Goal: Navigation & Orientation: Find specific page/section

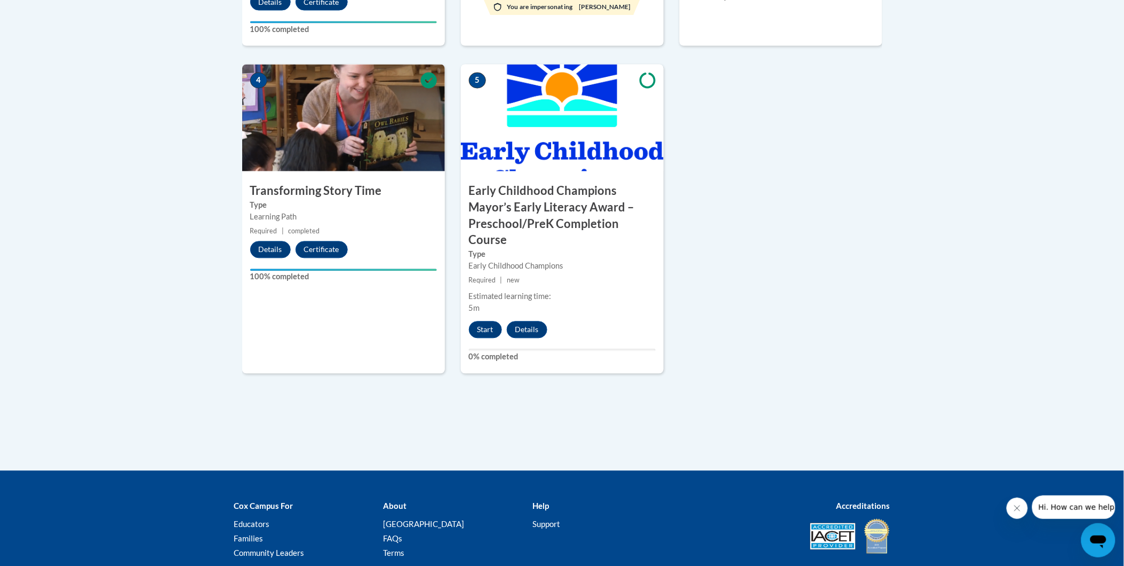
scroll to position [415, 0]
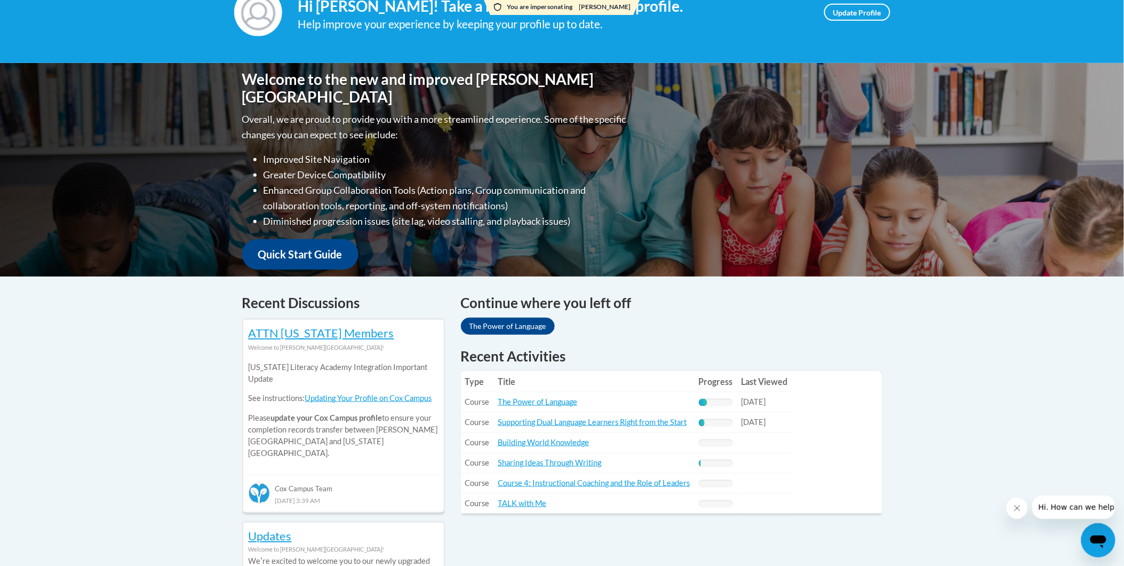
scroll to position [118, 0]
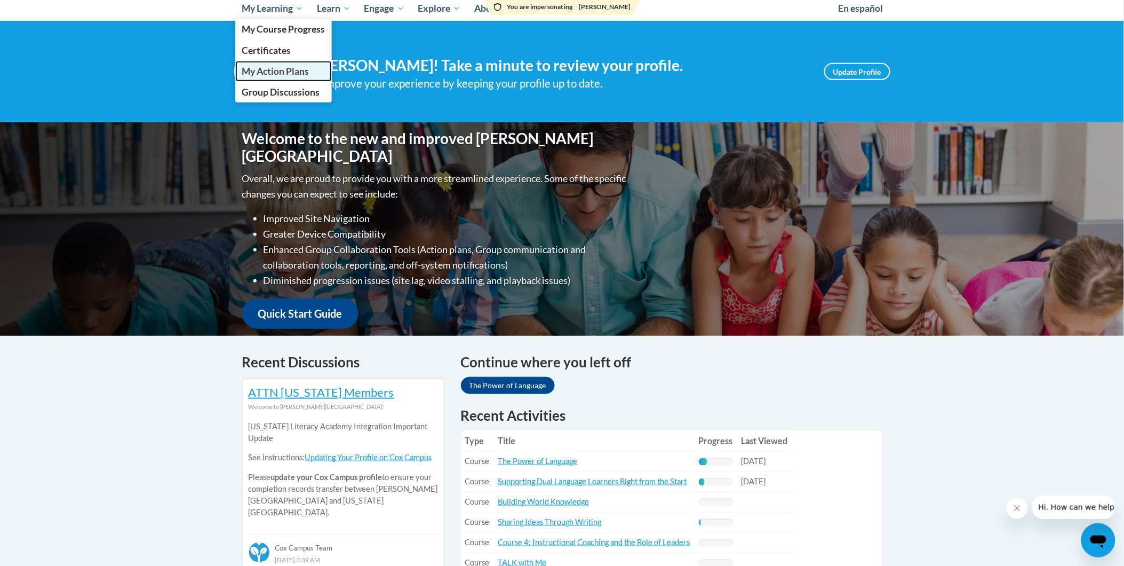
click at [284, 73] on span "My Action Plans" at bounding box center [275, 71] width 67 height 11
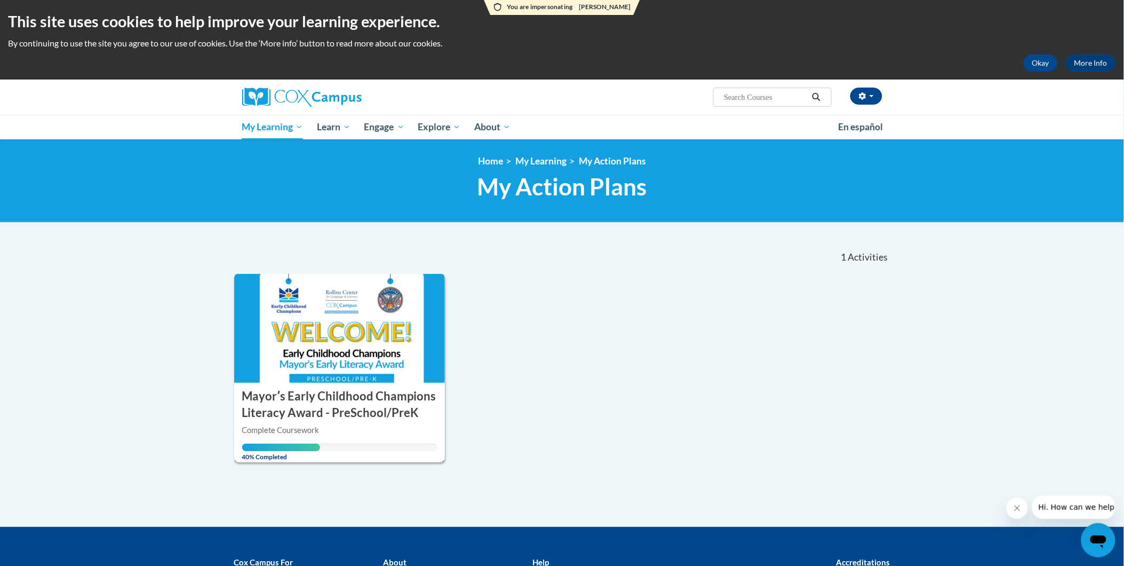
click at [399, 323] on img at bounding box center [339, 328] width 211 height 109
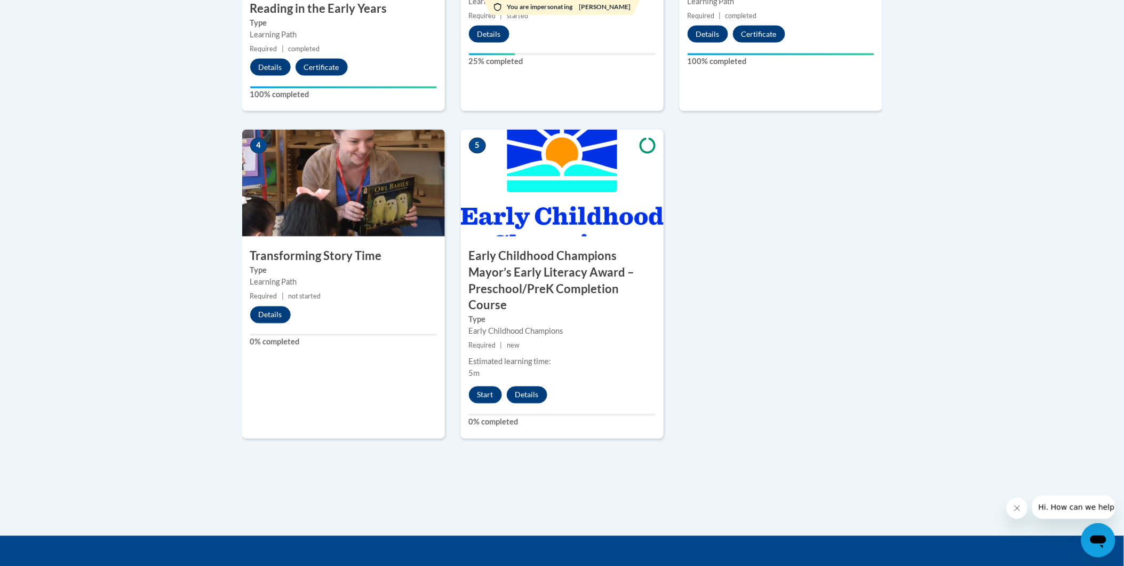
scroll to position [733, 0]
